Goal: Transaction & Acquisition: Purchase product/service

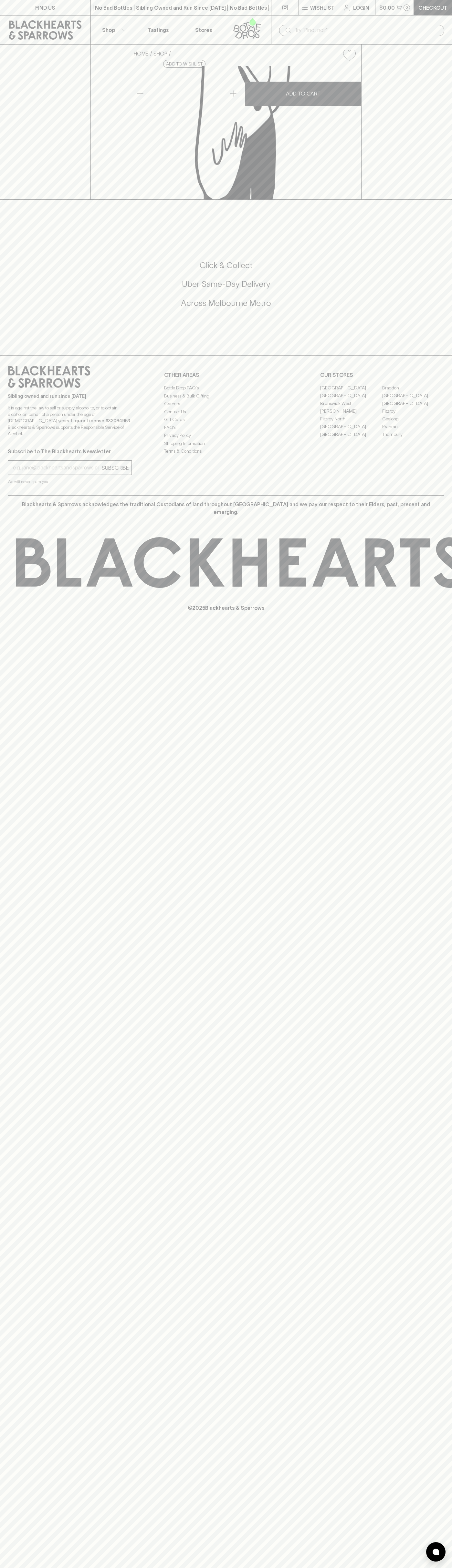
click at [279, 25] on div "​" at bounding box center [361, 30] width 165 height 12
click at [441, 1502] on div "FIND US | No Bad Bottles | Sibling Owned and Run Since 2006 | No Bad Bottles | …" at bounding box center [226, 784] width 452 height 1568
click at [118, 1567] on html "FIND US | No Bad Bottles | Sibling Owned and Run Since 2006 | No Bad Bottles | …" at bounding box center [226, 784] width 452 height 1568
click at [10, 481] on div "Sibling owned and run since 2006 It is against the law to sell or supply alcoho…" at bounding box center [226, 425] width 452 height 140
